Goal: Obtain resource: Download file/media

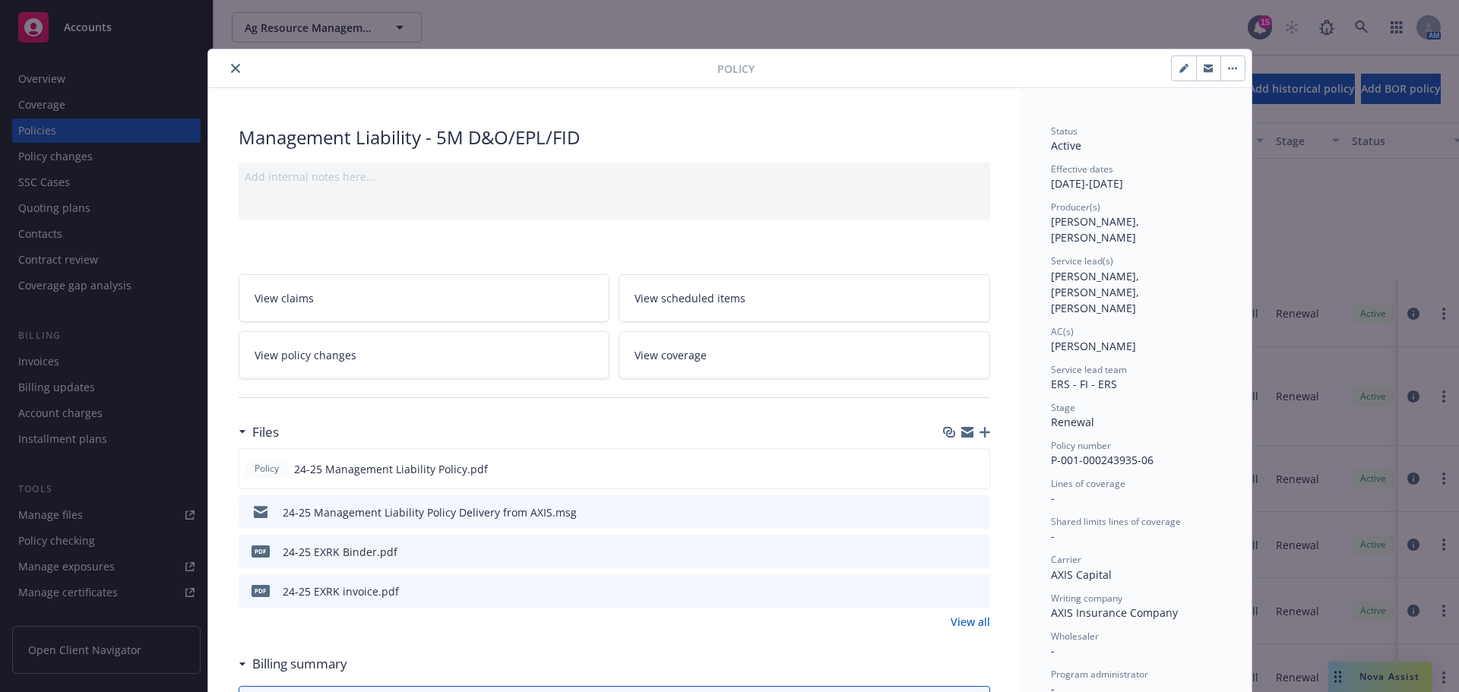
scroll to position [228, 0]
click at [226, 68] on button "close" at bounding box center [235, 68] width 18 height 18
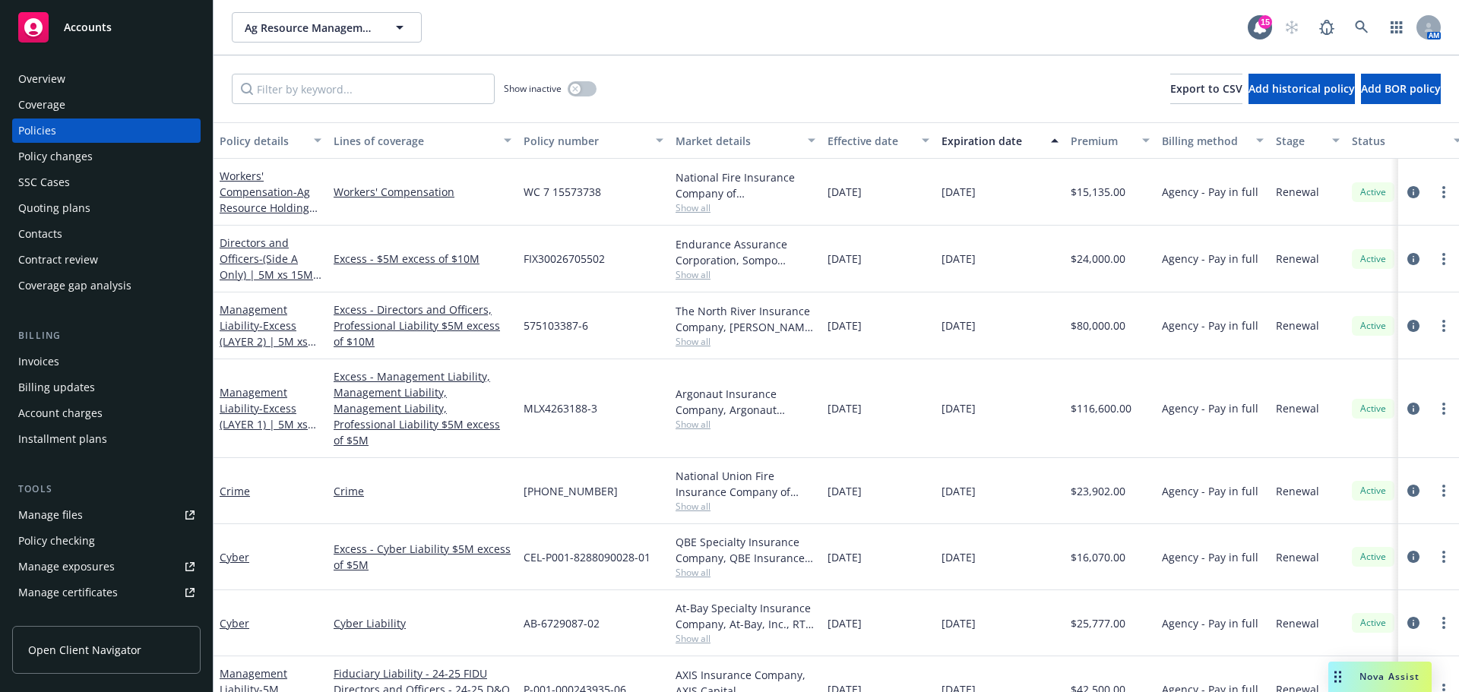
click at [697, 418] on span "Show all" at bounding box center [746, 424] width 140 height 13
click at [459, 483] on link "Crime" at bounding box center [423, 491] width 178 height 16
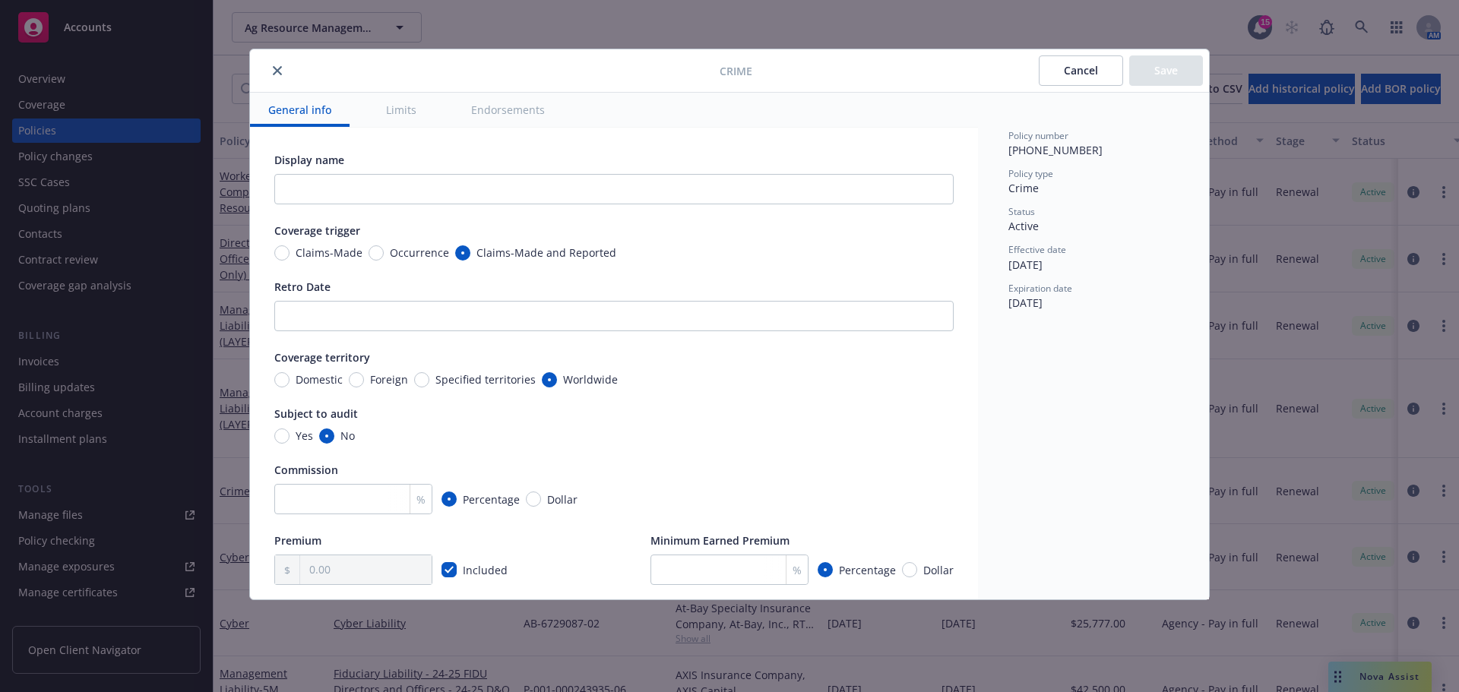
click at [1088, 73] on button "Cancel" at bounding box center [1081, 70] width 84 height 30
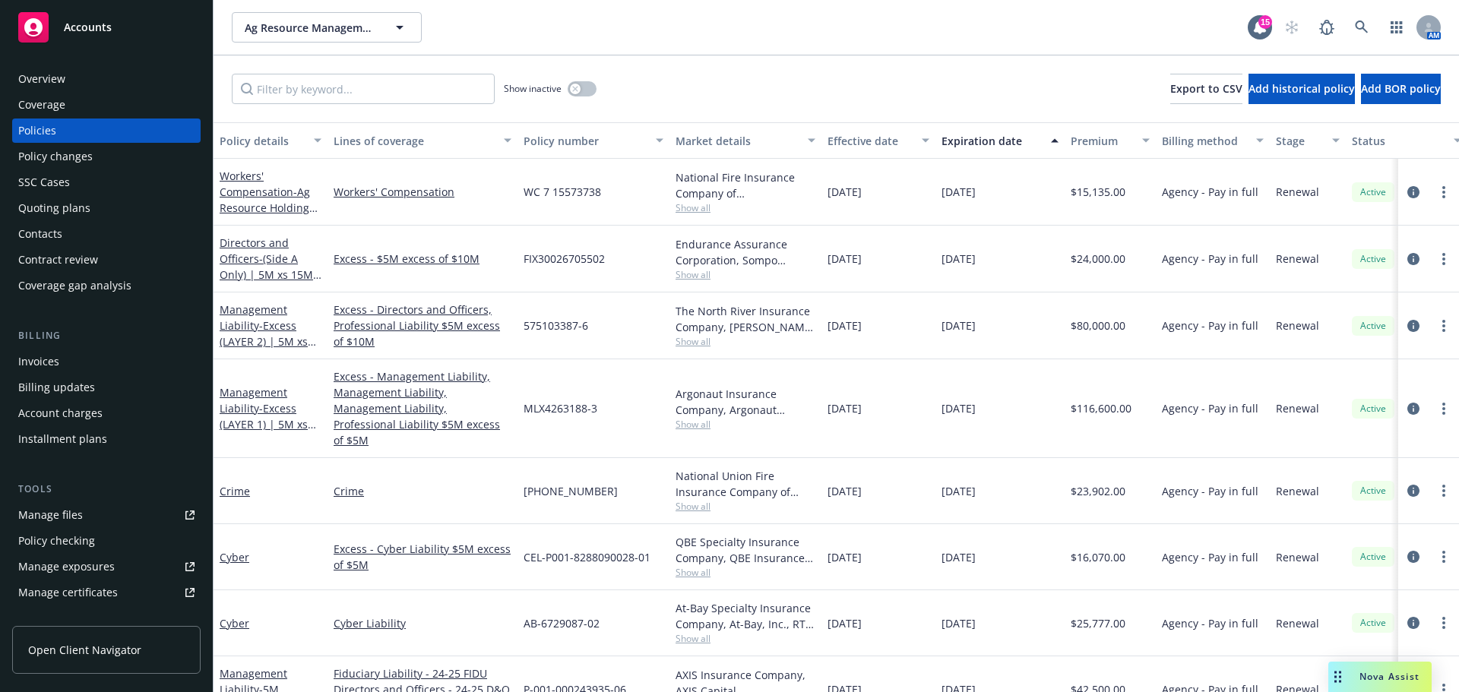
scroll to position [228, 0]
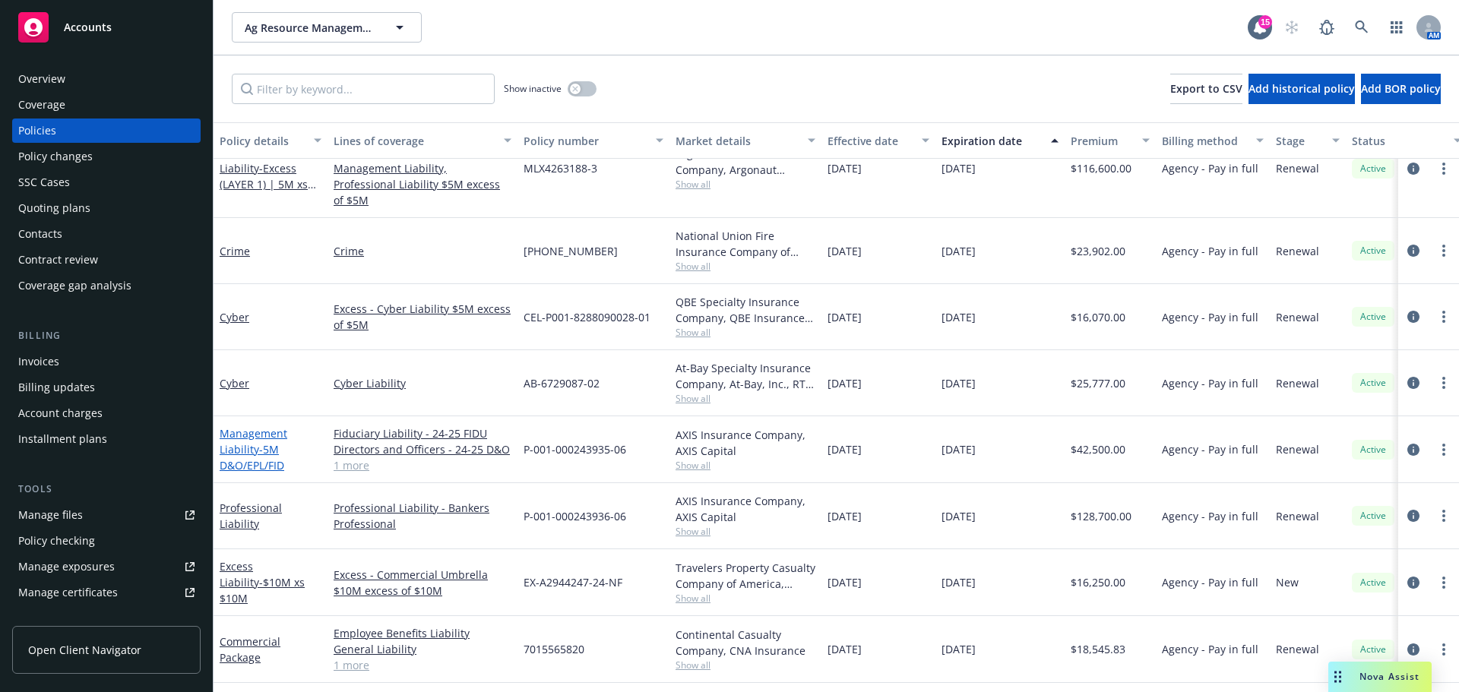
click at [255, 447] on span "- 5M D&O/EPL/FID" at bounding box center [252, 457] width 65 height 30
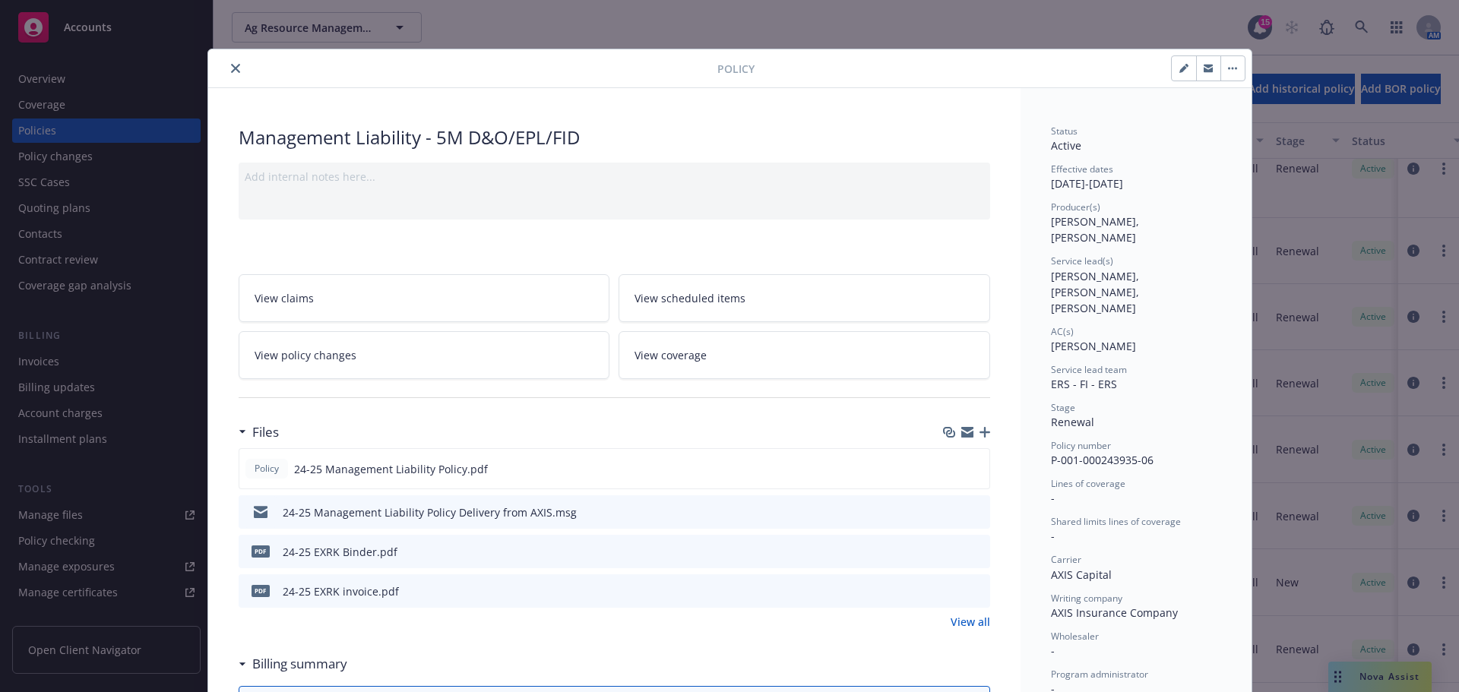
scroll to position [46, 0]
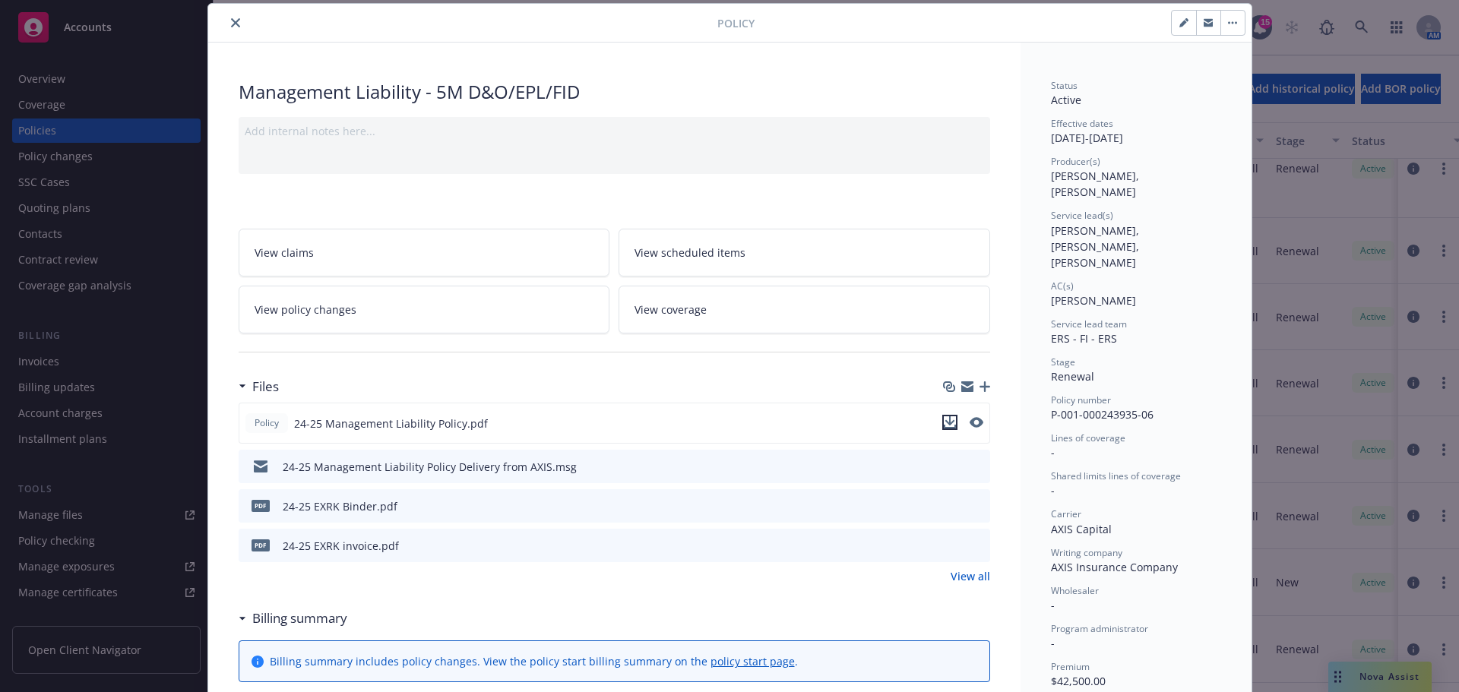
click at [945, 425] on icon "download file" at bounding box center [950, 423] width 12 height 12
click at [231, 24] on icon "close" at bounding box center [235, 22] width 9 height 9
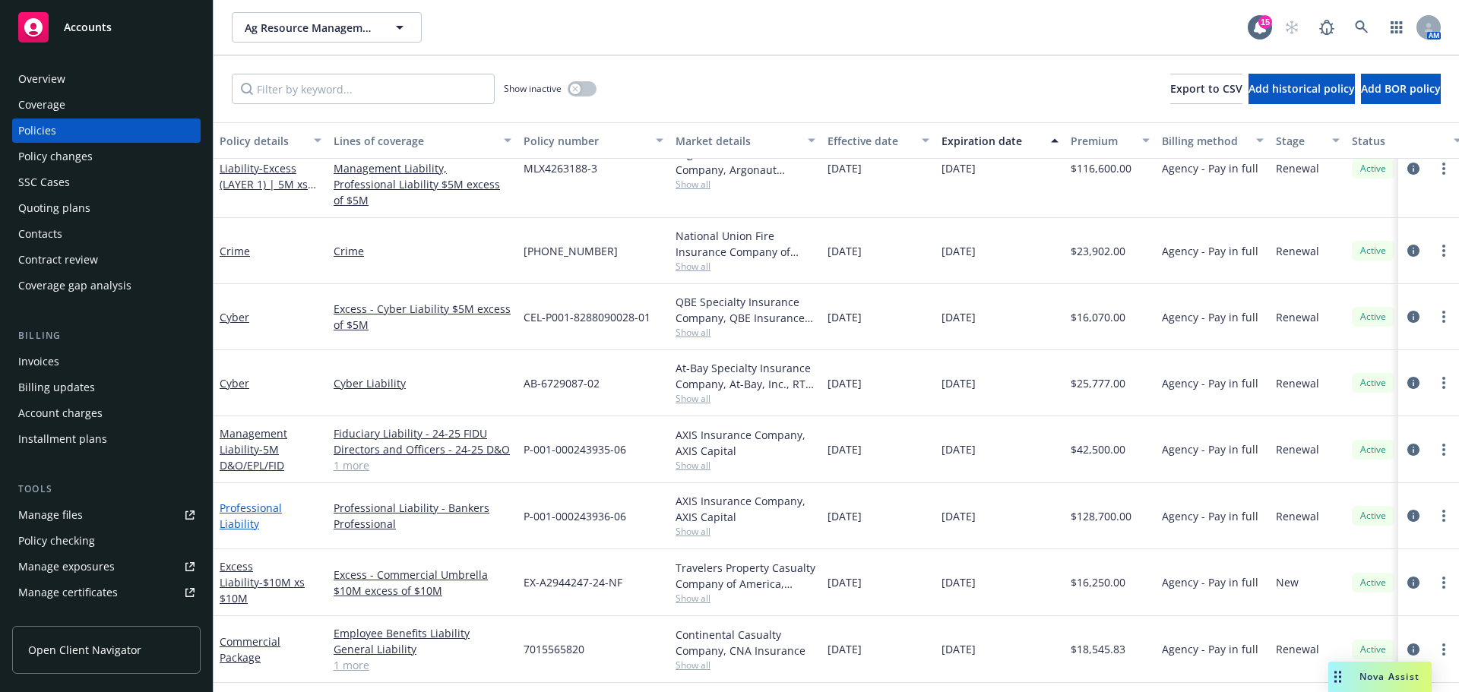
click at [265, 502] on link "Professional Liability" at bounding box center [251, 516] width 62 height 30
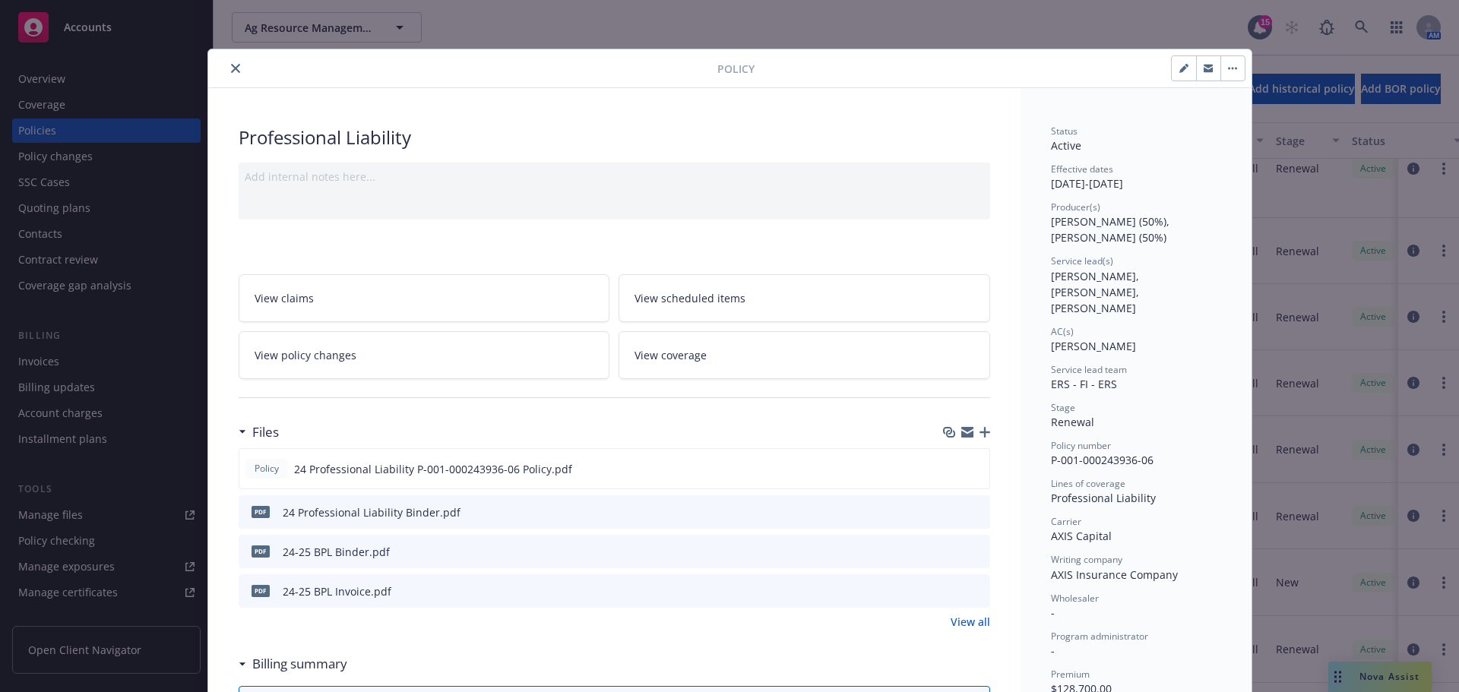
scroll to position [76, 0]
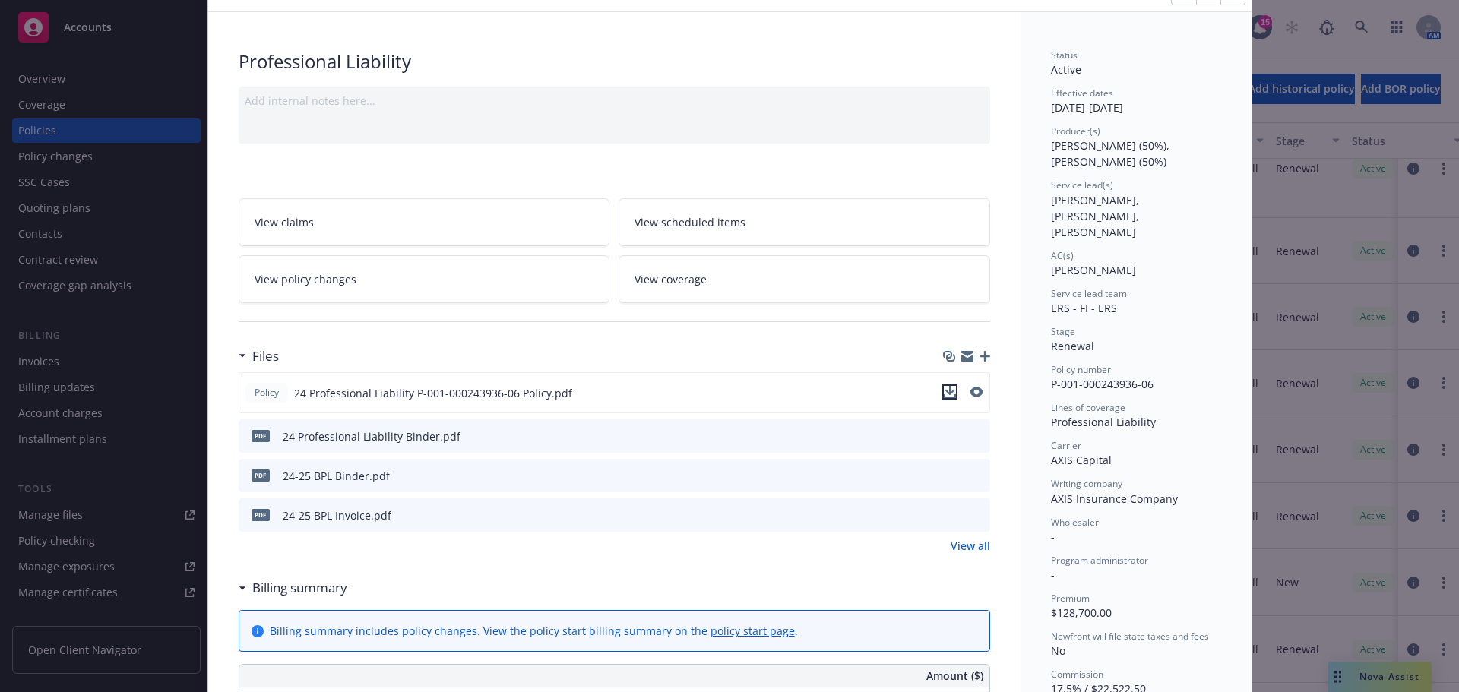
click at [946, 393] on icon "download file" at bounding box center [950, 392] width 12 height 12
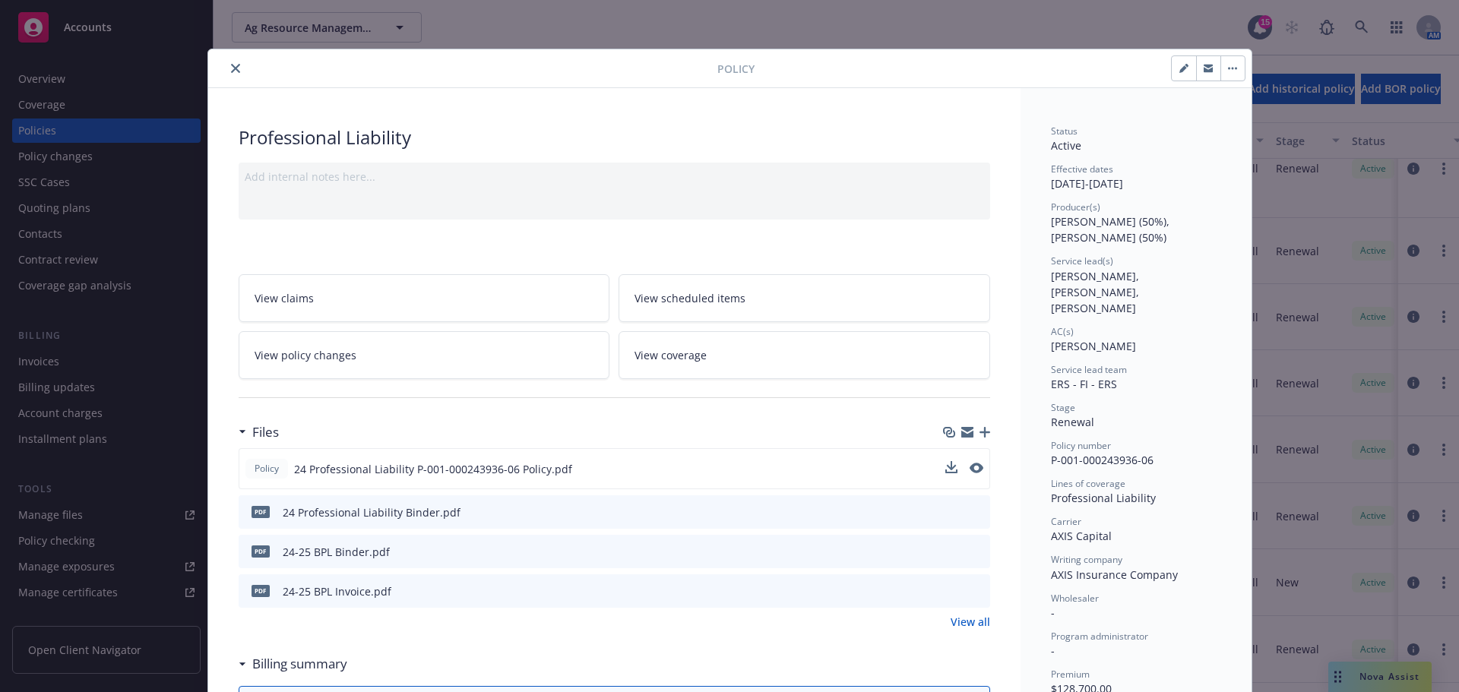
click at [233, 69] on icon "close" at bounding box center [235, 68] width 9 height 9
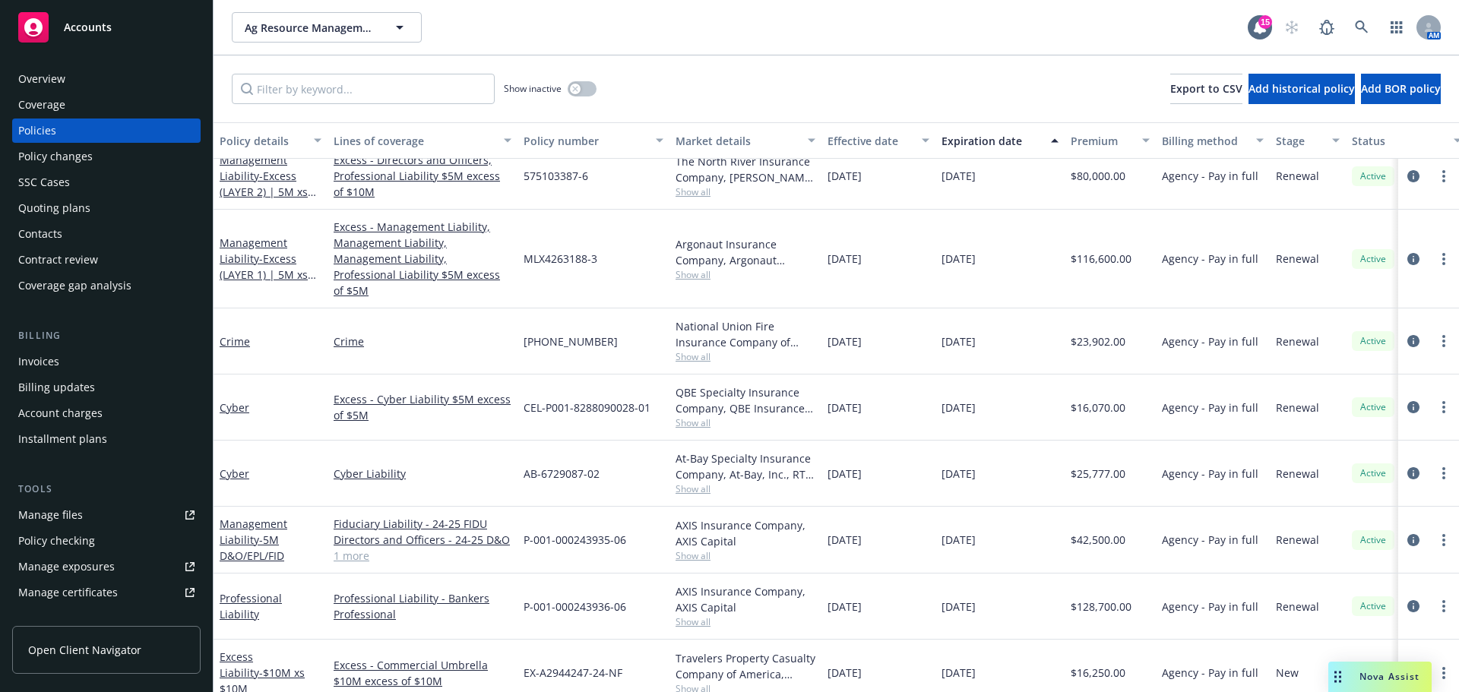
scroll to position [76, 0]
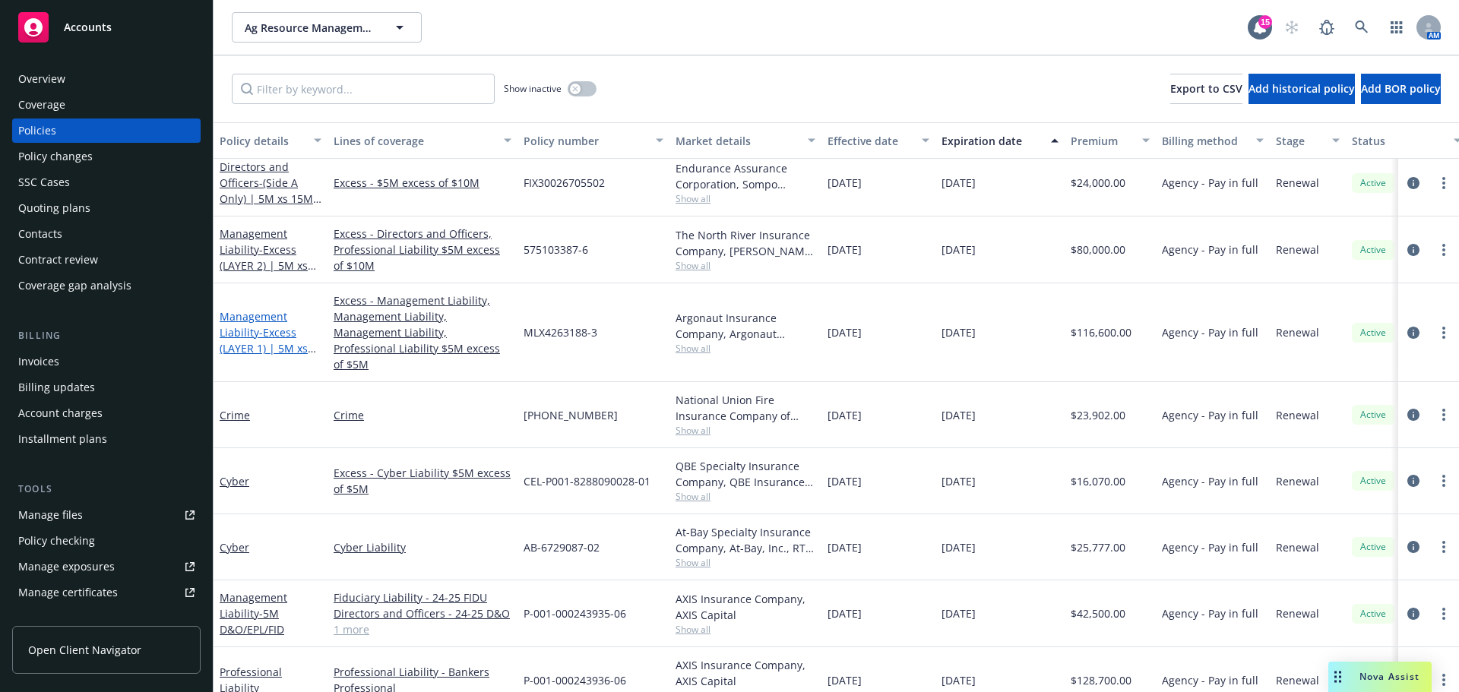
click at [264, 325] on span "- Excess (LAYER 1) | 5M xs 5M" at bounding box center [268, 348] width 97 height 46
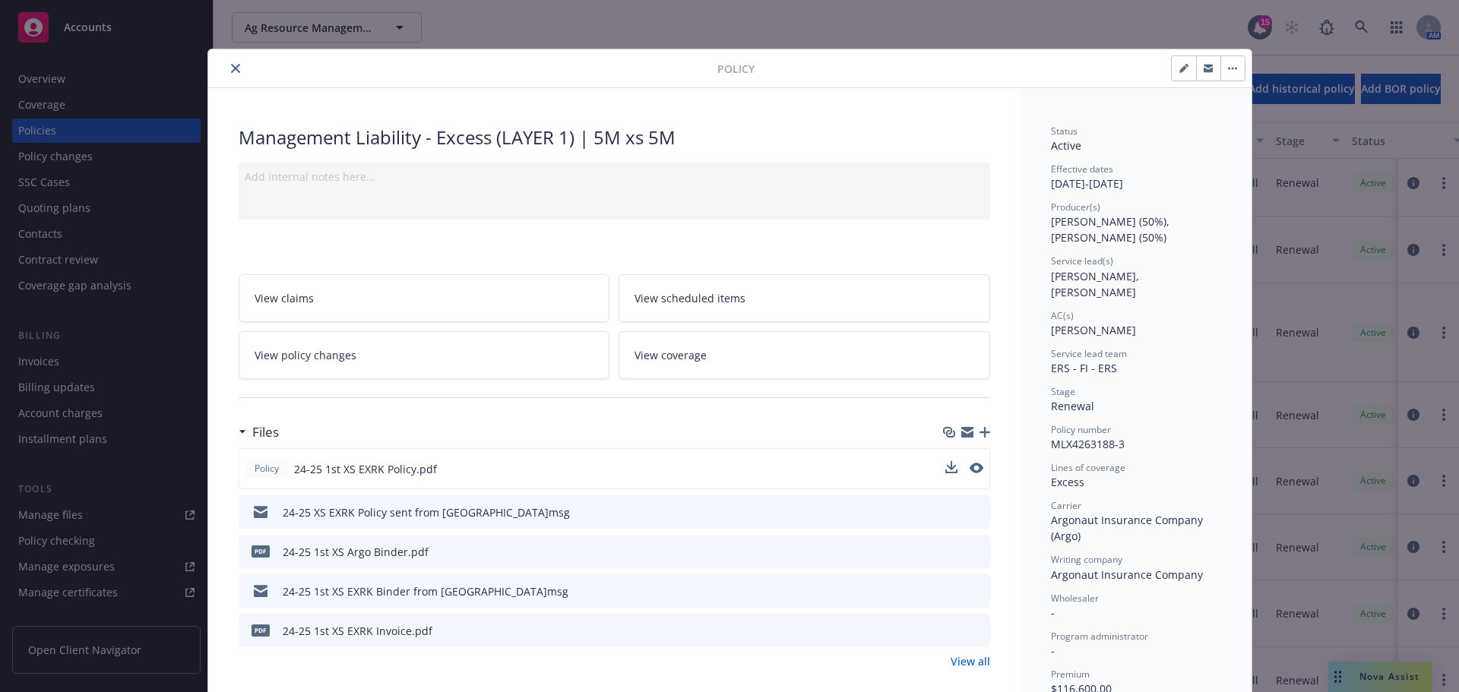
click at [946, 474] on button at bounding box center [951, 469] width 12 height 16
click at [946, 468] on icon "download file" at bounding box center [950, 466] width 10 height 9
click at [231, 71] on icon "close" at bounding box center [235, 68] width 9 height 9
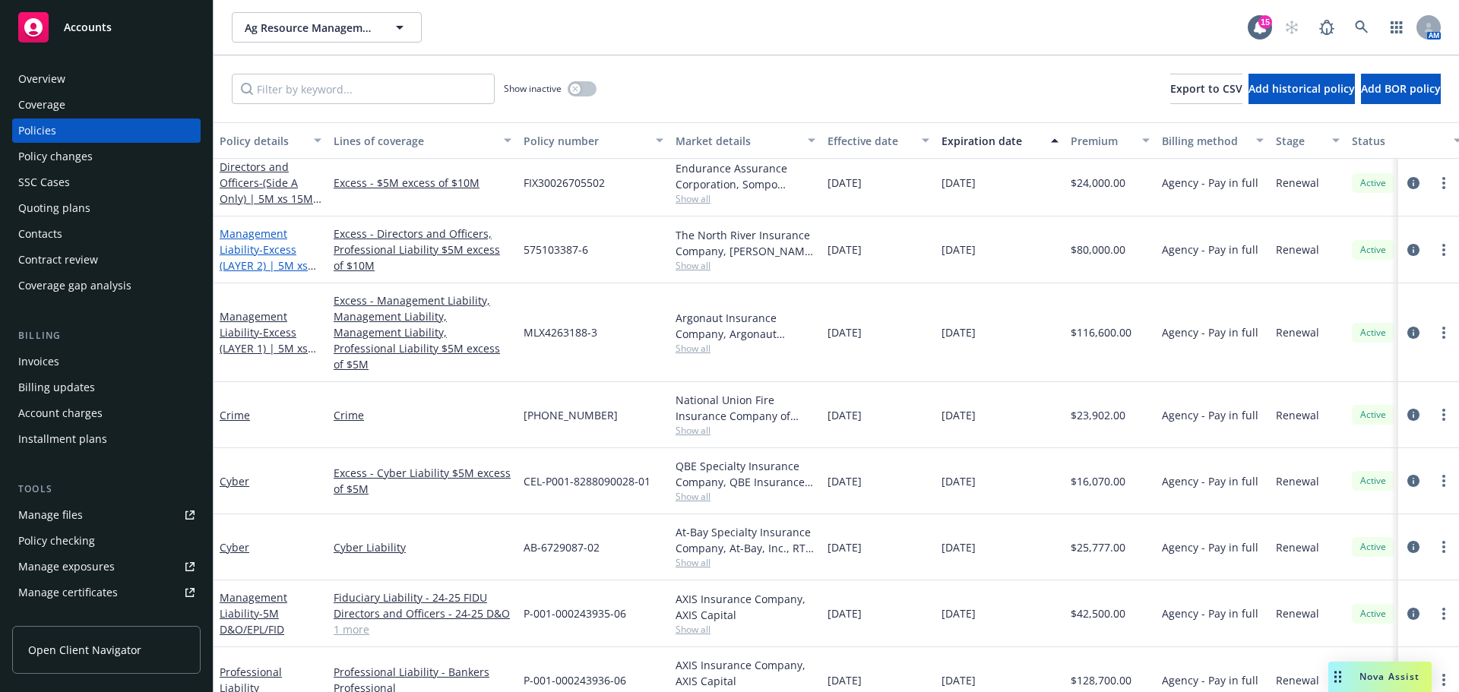
click at [261, 252] on span "- Excess (LAYER 2) | 5M xs 10M" at bounding box center [268, 265] width 97 height 46
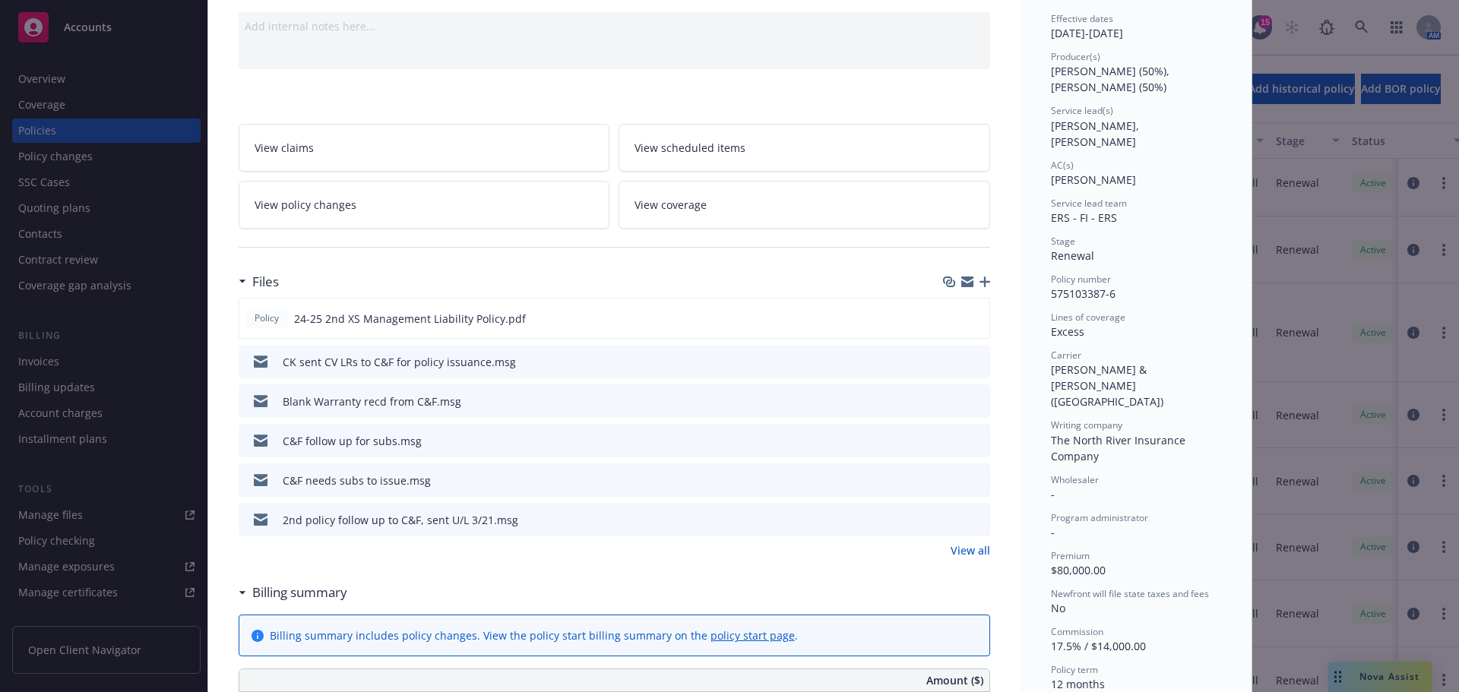
scroll to position [152, 0]
click at [946, 483] on button at bounding box center [952, 479] width 12 height 16
click at [948, 482] on icon "download file" at bounding box center [951, 478] width 12 height 12
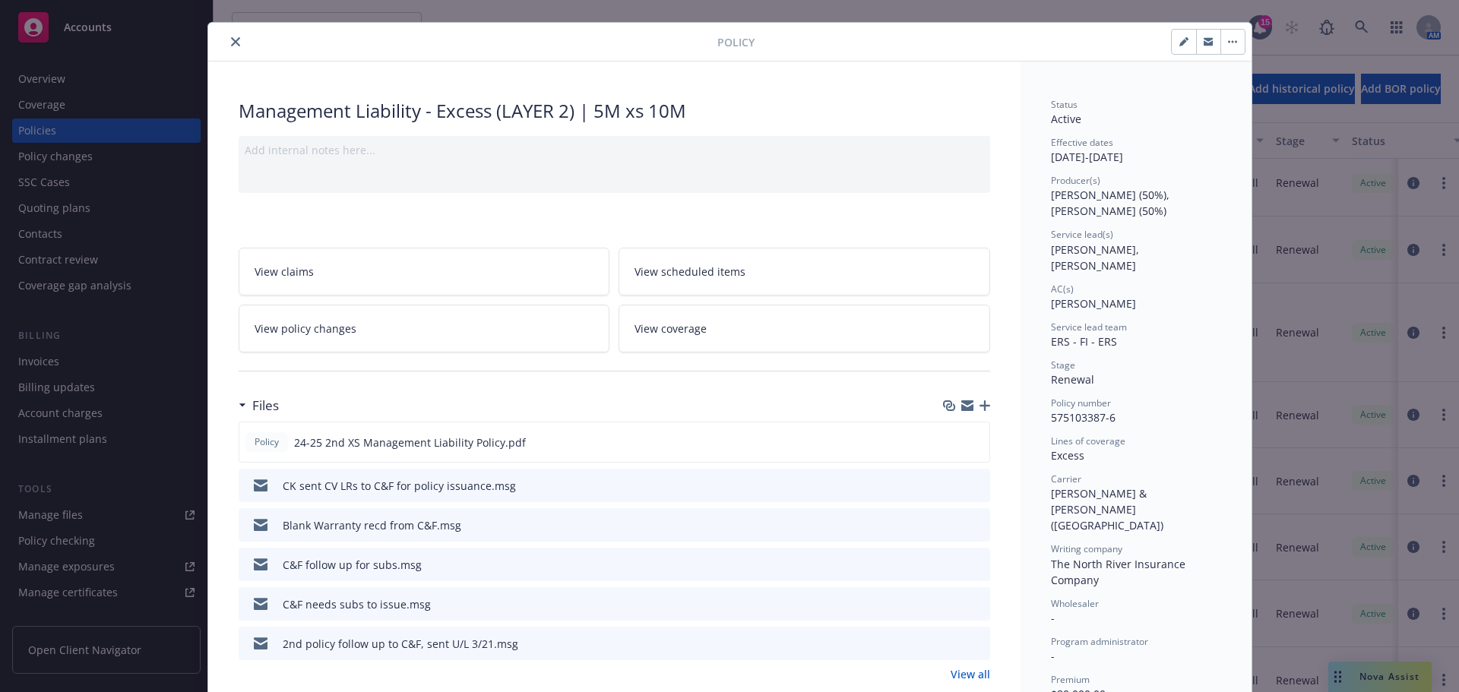
scroll to position [0, 0]
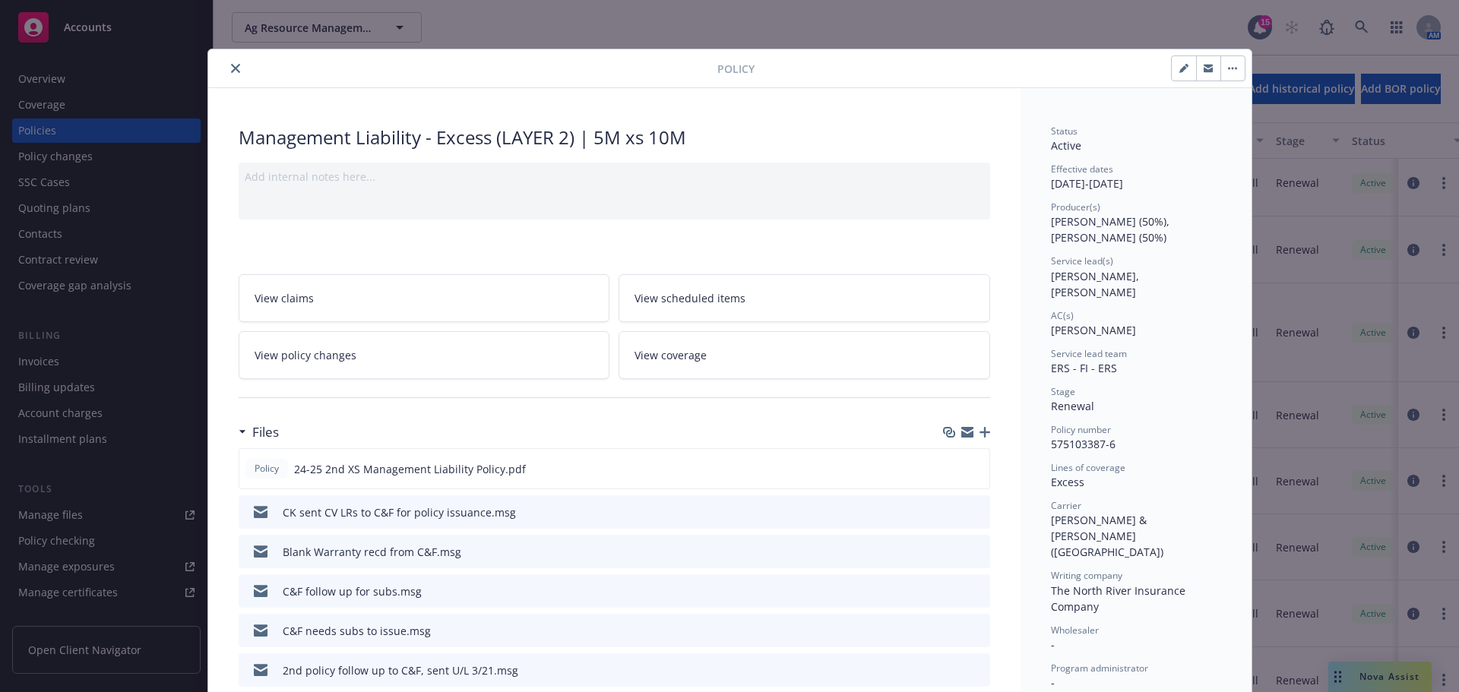
click at [231, 70] on icon "close" at bounding box center [235, 68] width 9 height 9
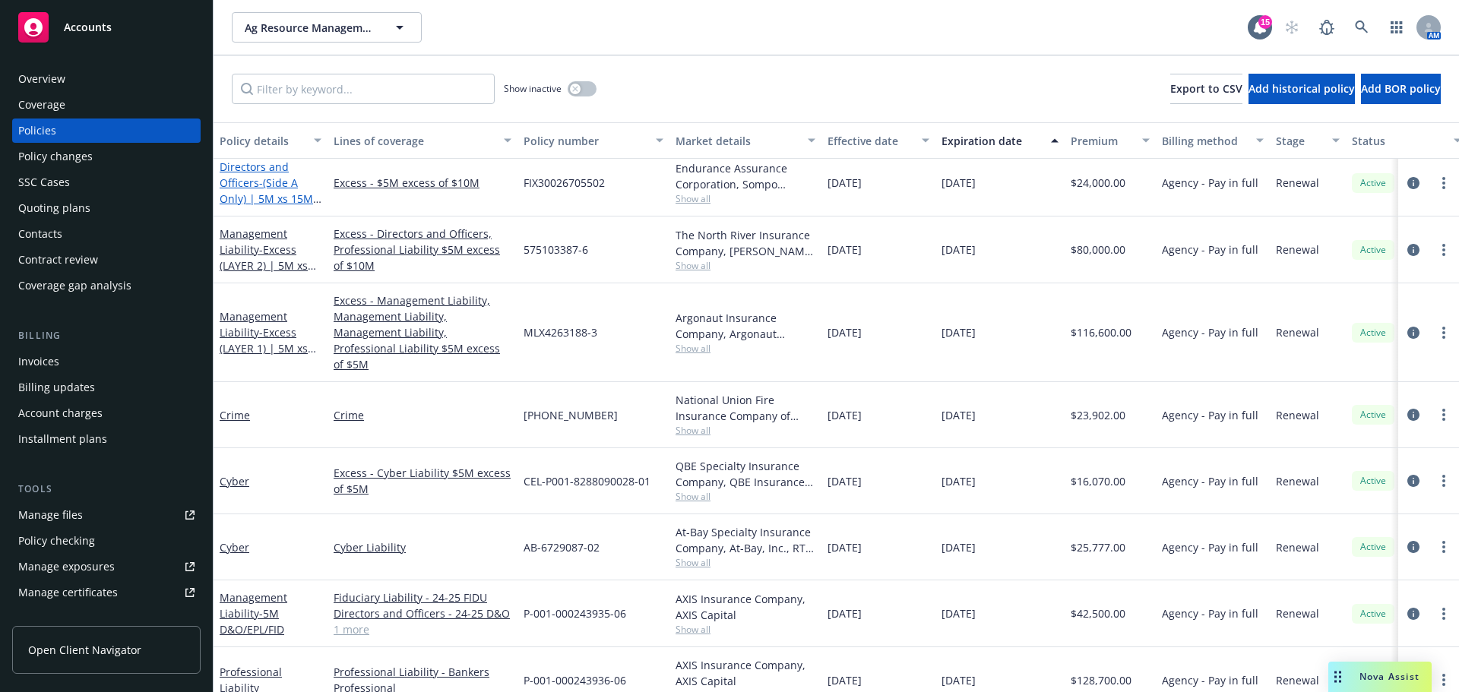
click at [274, 197] on span "- (Side A Only) | 5M xs 15M Side A" at bounding box center [271, 199] width 102 height 46
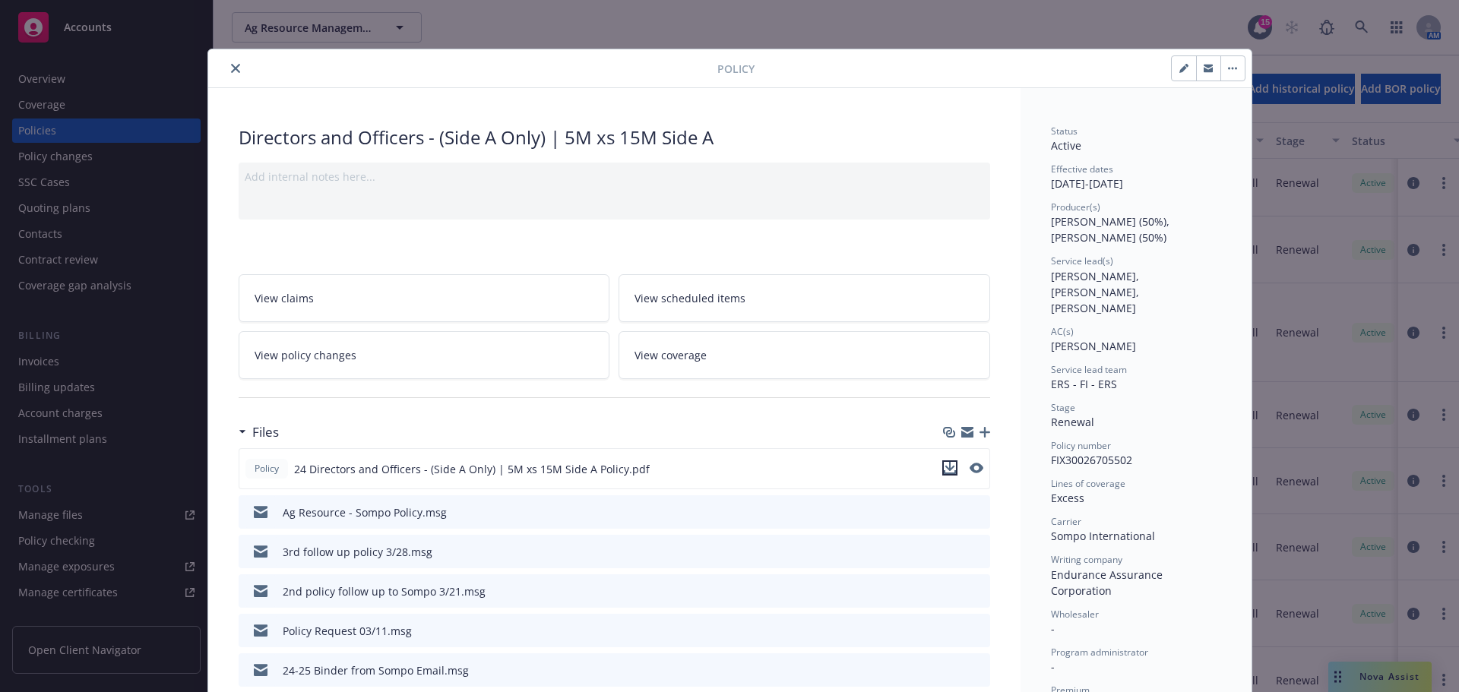
click at [945, 467] on icon "download file" at bounding box center [950, 468] width 12 height 12
click at [945, 512] on icon "download file" at bounding box center [951, 511] width 12 height 12
click at [231, 71] on icon "close" at bounding box center [235, 68] width 9 height 9
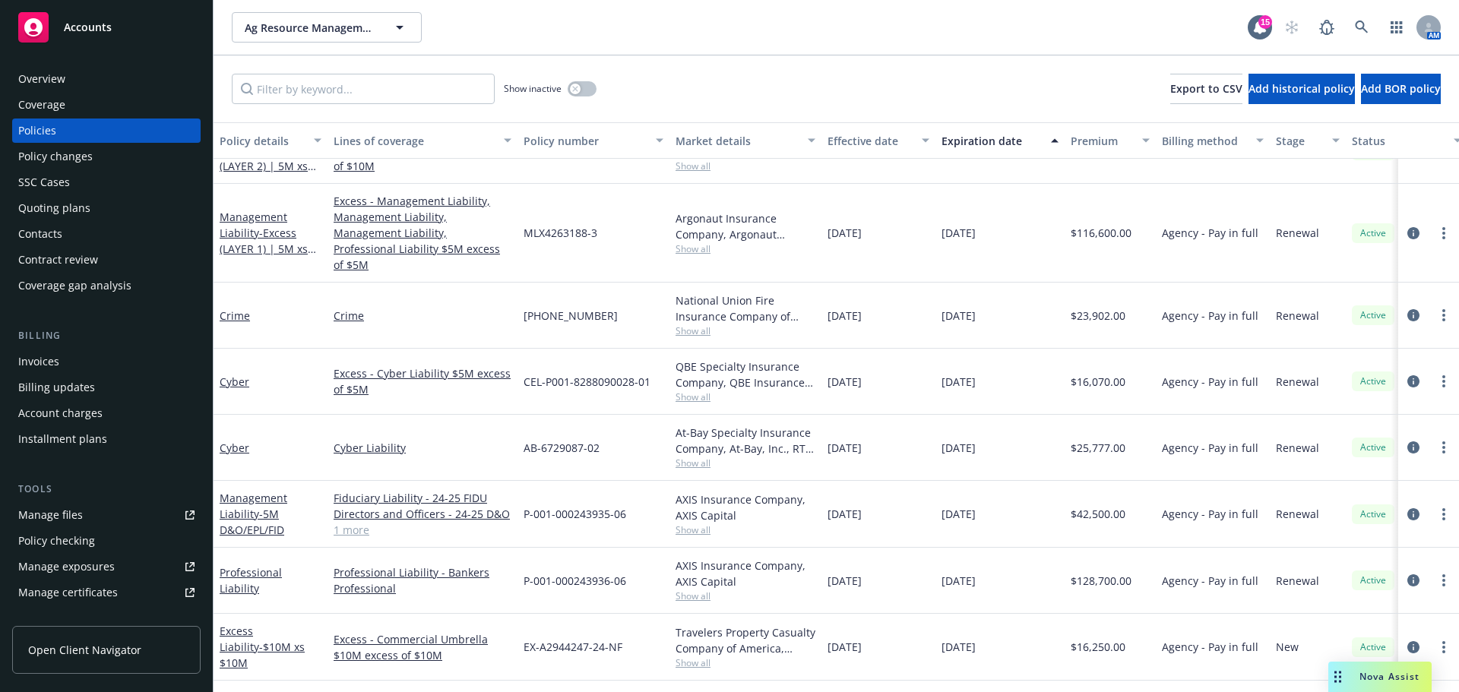
scroll to position [228, 0]
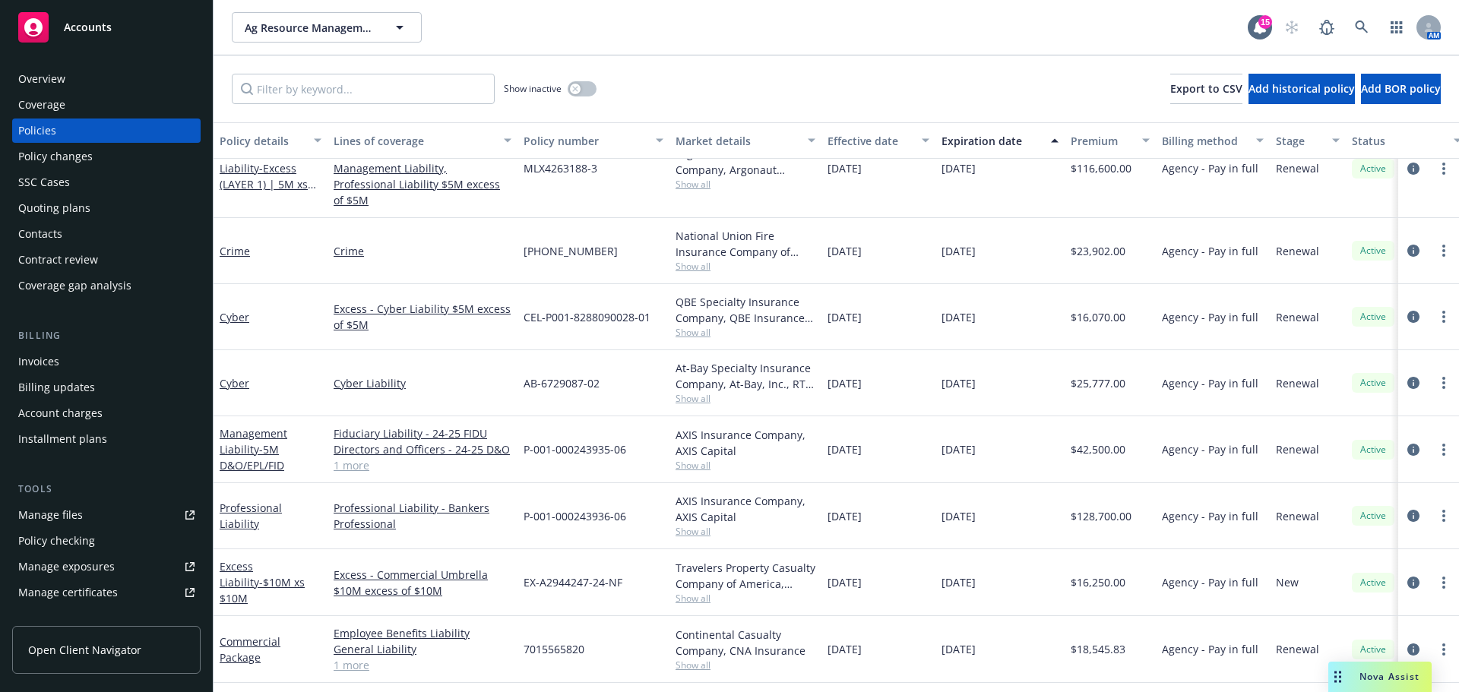
click at [692, 392] on span "Show all" at bounding box center [746, 398] width 140 height 13
click at [699, 326] on span "Show all" at bounding box center [746, 332] width 140 height 13
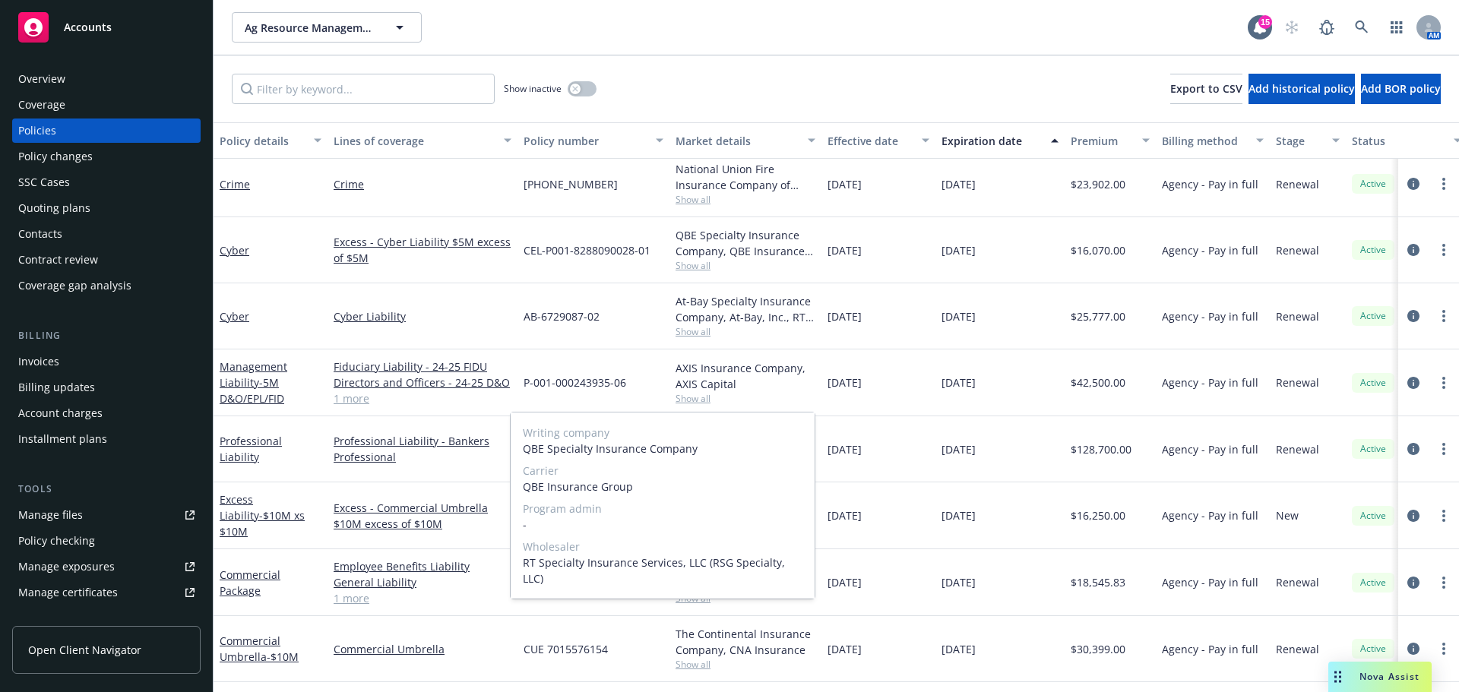
scroll to position [152, 0]
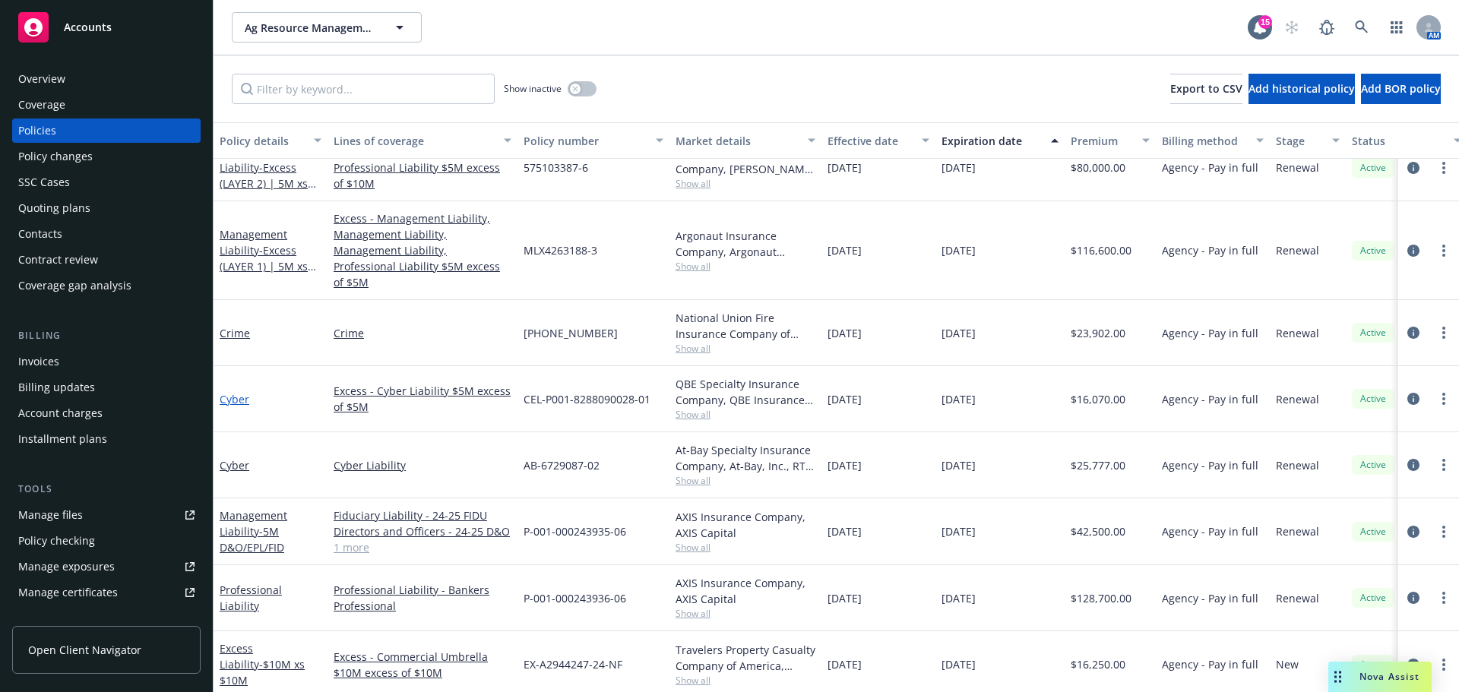
click at [239, 392] on link "Cyber" at bounding box center [235, 399] width 30 height 14
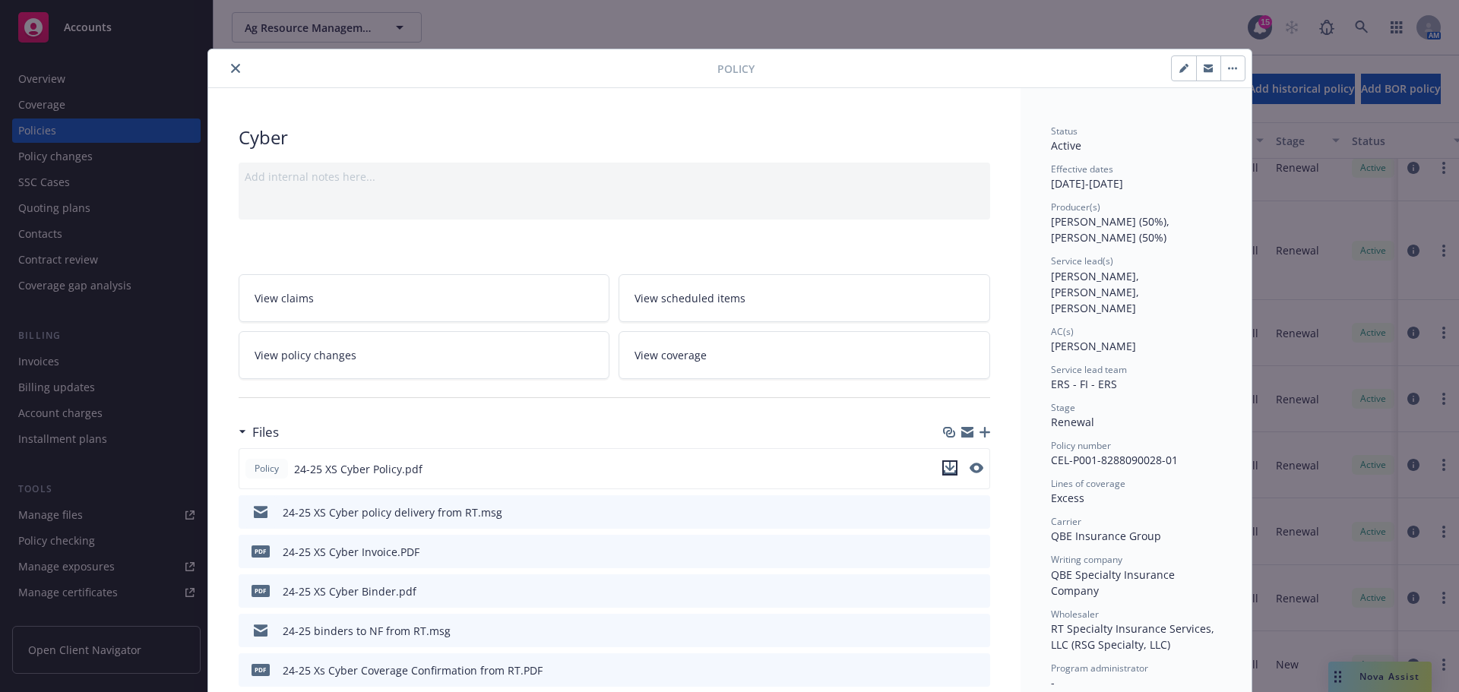
click at [945, 474] on icon "download file" at bounding box center [950, 472] width 12 height 4
click at [231, 71] on icon "close" at bounding box center [235, 68] width 9 height 9
